Goal: Information Seeking & Learning: Find contact information

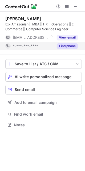
scroll to position [121, 85]
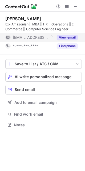
click at [71, 37] on button "View email" at bounding box center [67, 37] width 21 height 5
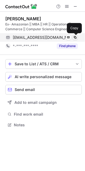
click at [76, 37] on span at bounding box center [75, 37] width 4 height 4
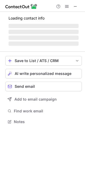
scroll to position [121, 85]
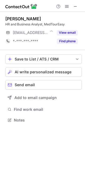
scroll to position [3, 3]
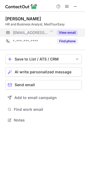
click at [65, 31] on button "View email" at bounding box center [67, 32] width 21 height 5
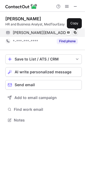
click at [74, 33] on span at bounding box center [75, 33] width 4 height 4
